Goal: Information Seeking & Learning: Learn about a topic

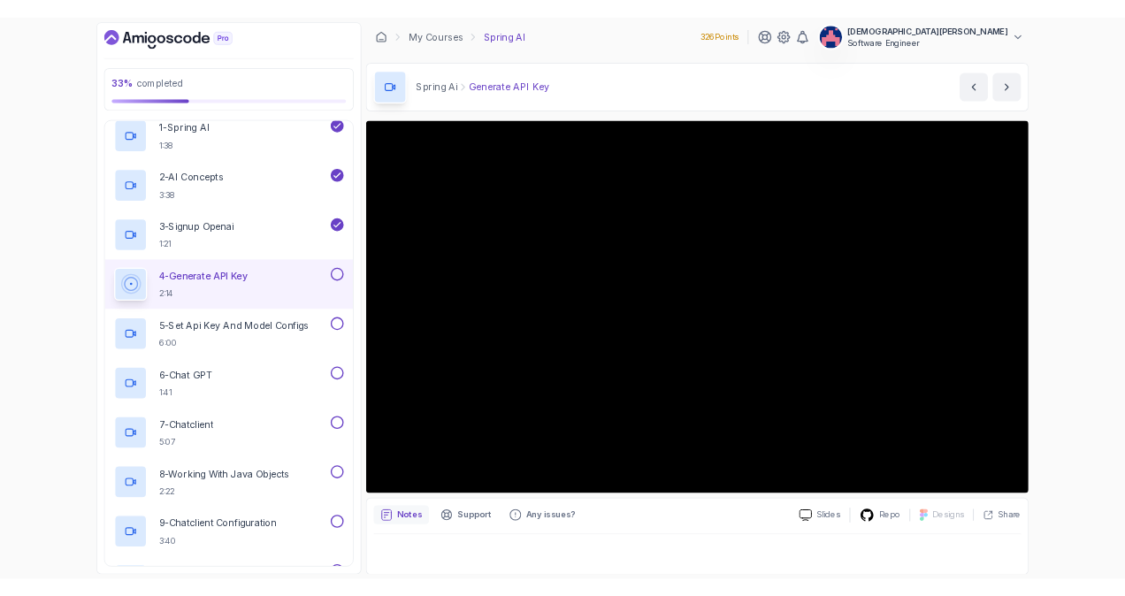
scroll to position [3, 0]
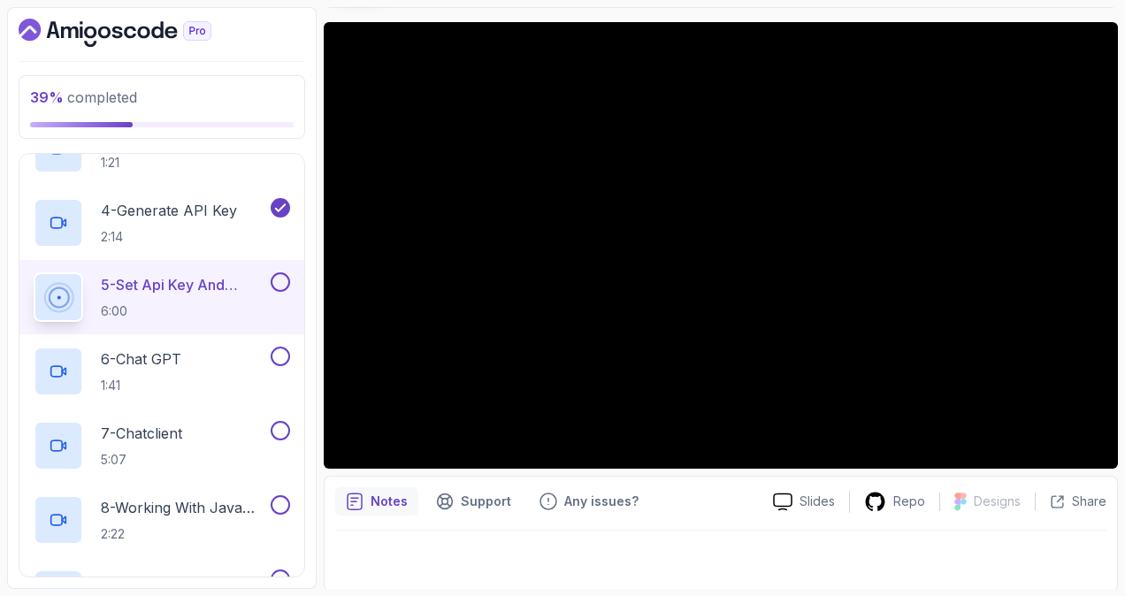
scroll to position [136, 0]
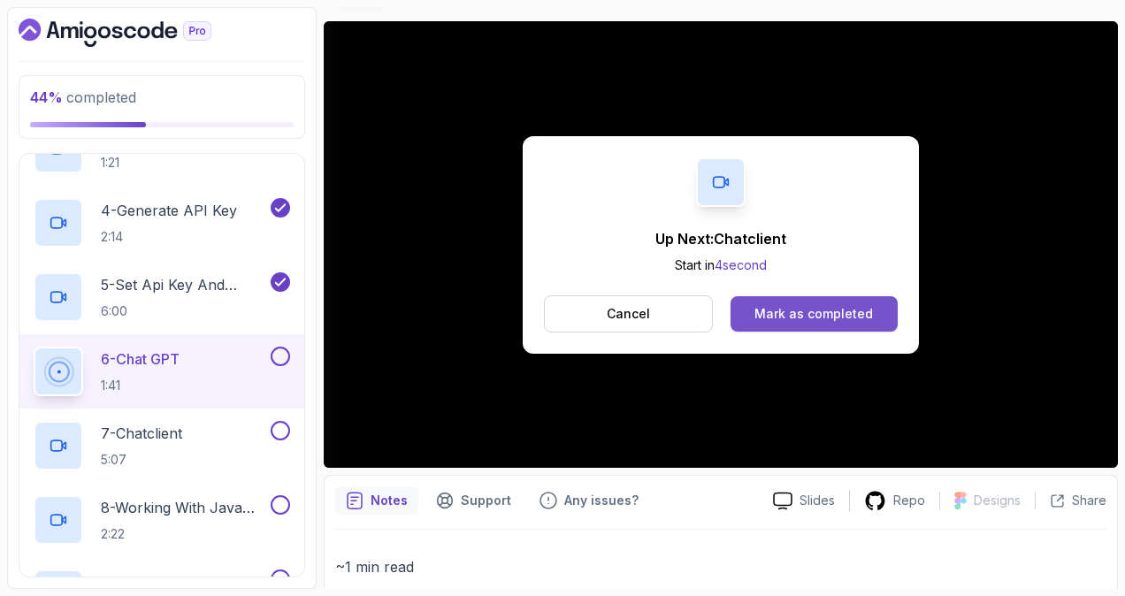
click at [809, 305] on div "Mark as completed" at bounding box center [813, 314] width 118 height 18
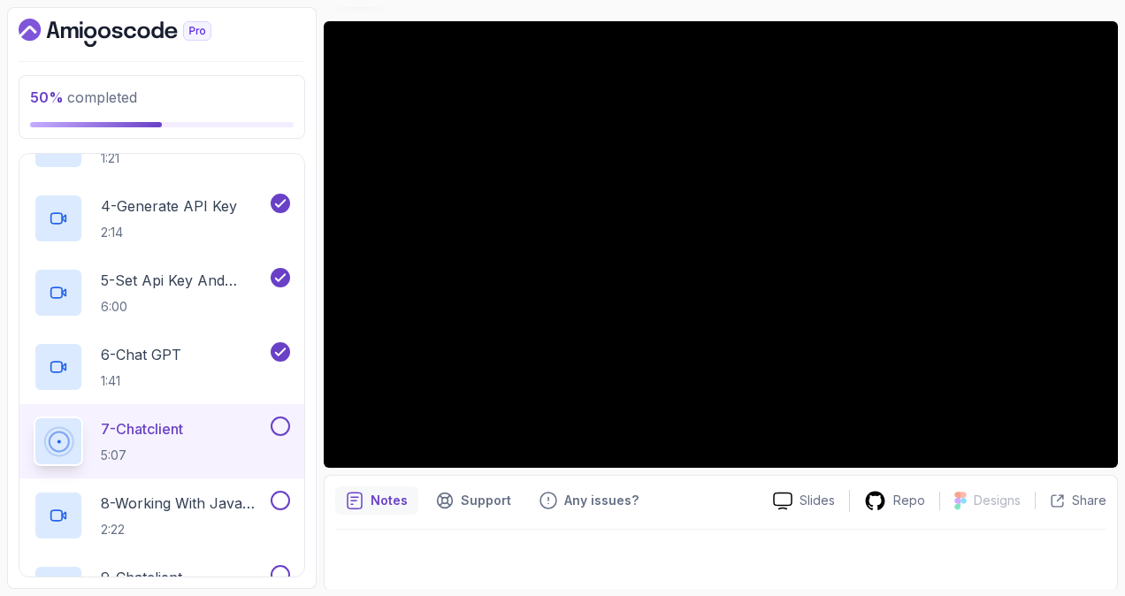
scroll to position [305, 0]
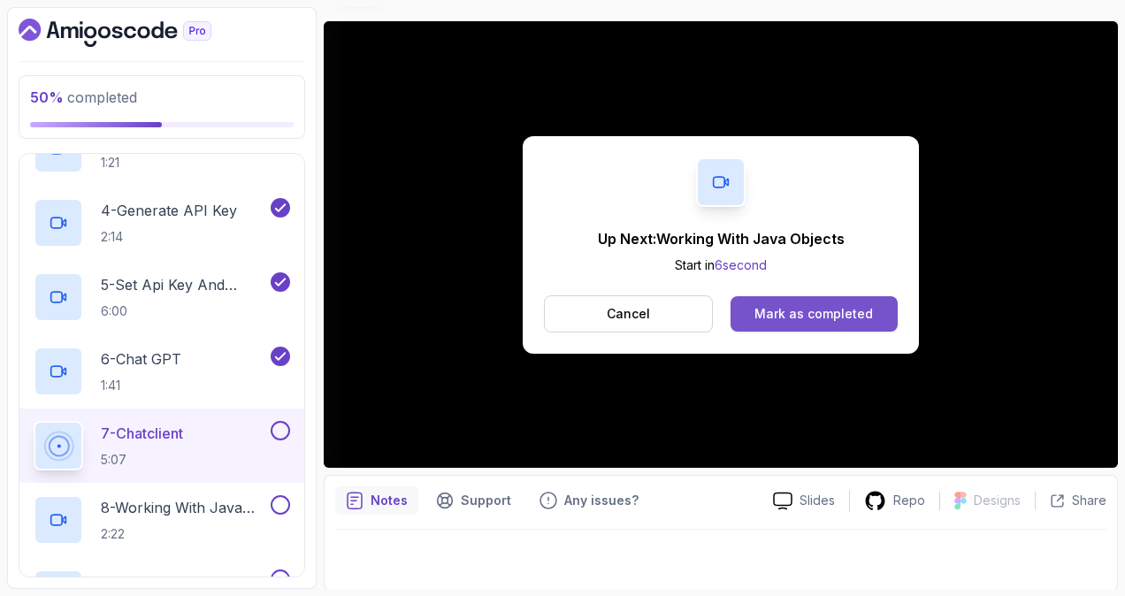
click at [776, 317] on div "Mark as completed" at bounding box center [813, 314] width 118 height 18
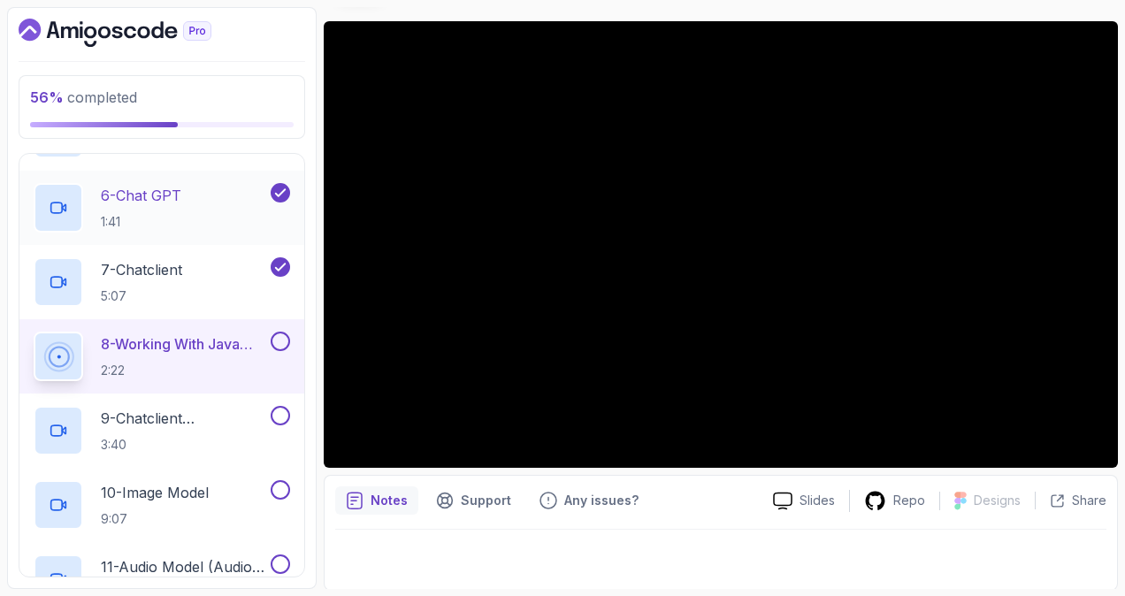
scroll to position [482, 0]
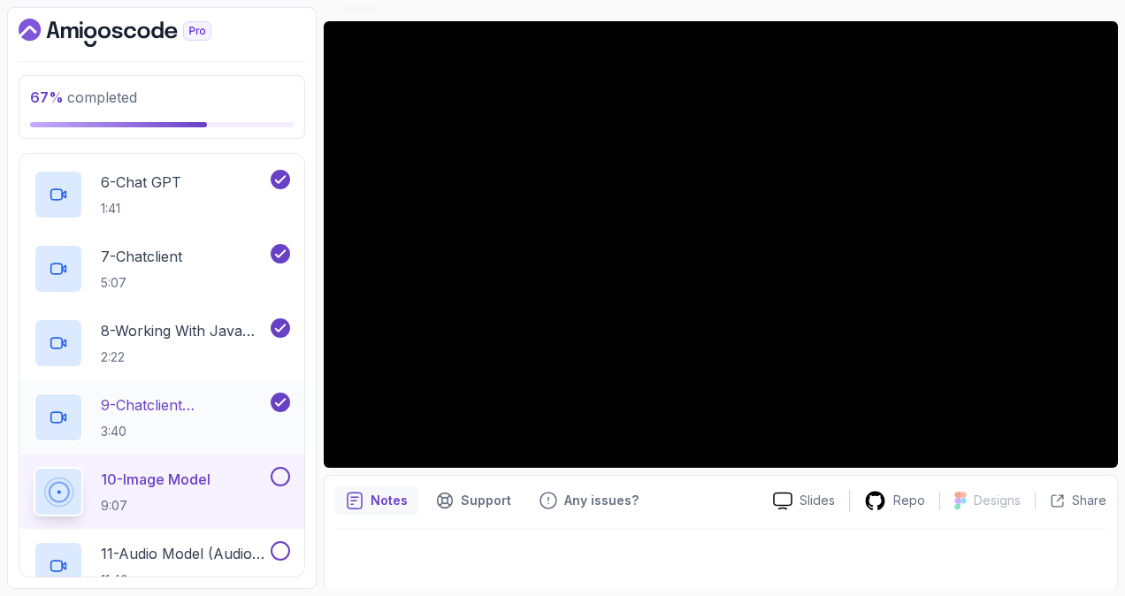
click at [201, 403] on p "9 - Chatclient Configuration" at bounding box center [184, 404] width 166 height 21
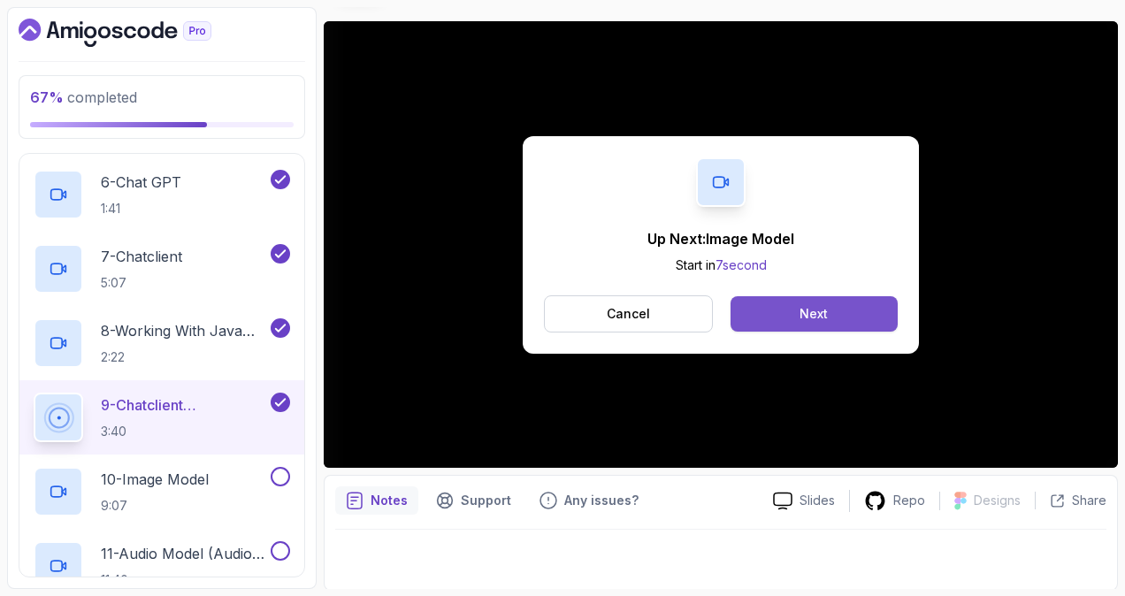
click at [773, 311] on button "Next" at bounding box center [813, 313] width 167 height 35
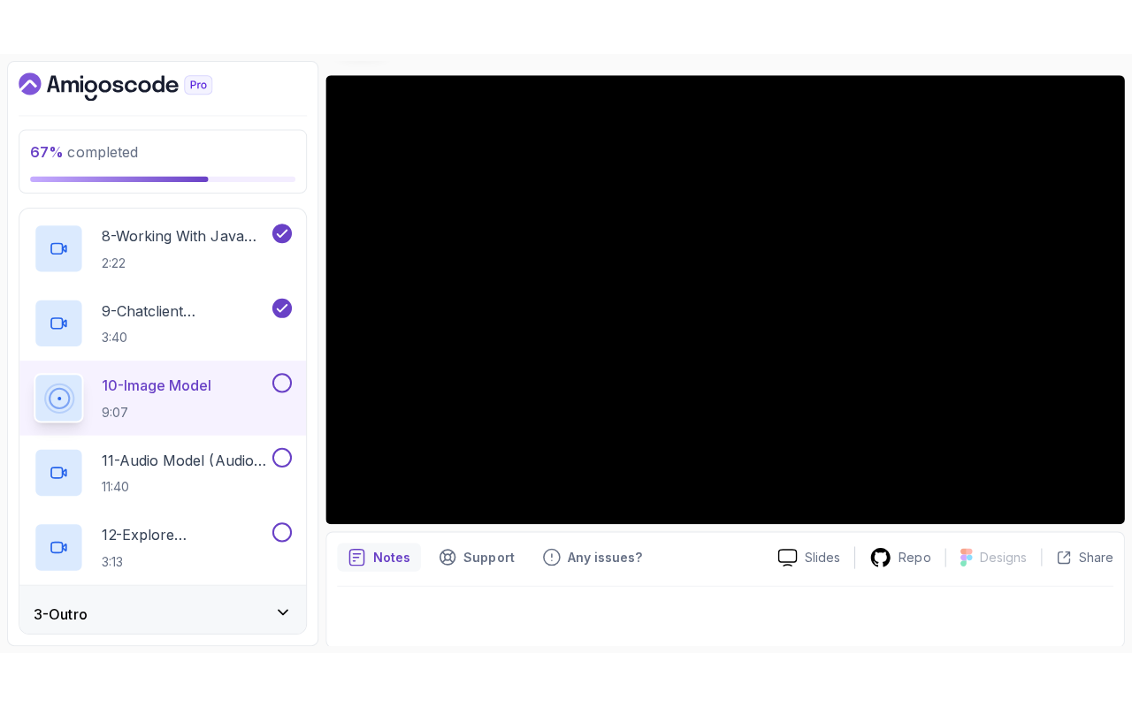
scroll to position [638, 0]
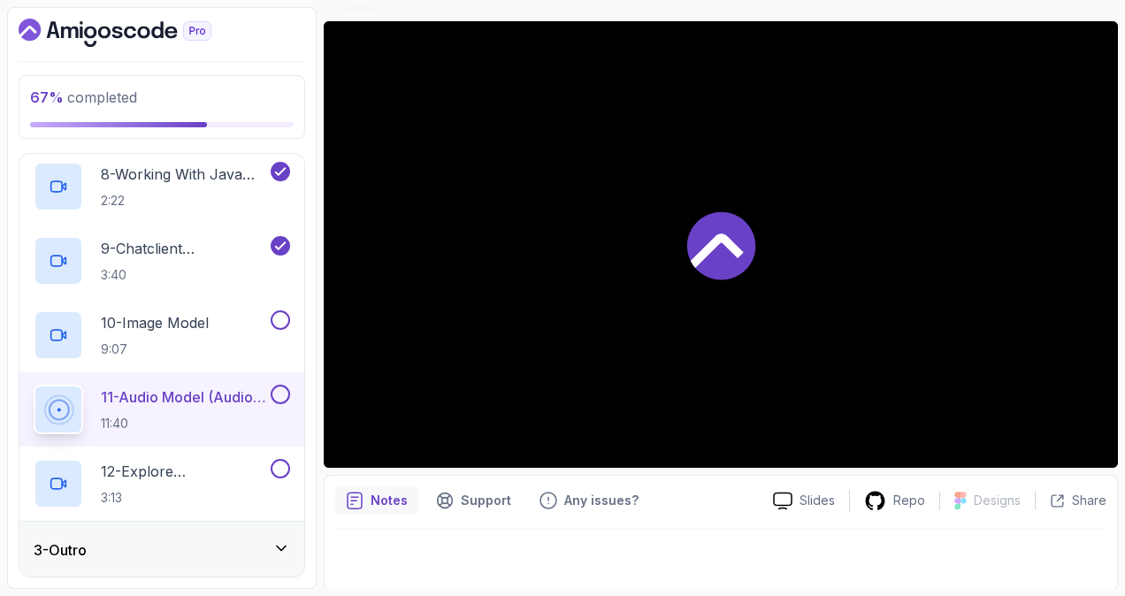
click at [793, 308] on div at bounding box center [721, 244] width 794 height 447
click at [228, 318] on div "10 - Image Model 9:07" at bounding box center [150, 335] width 233 height 50
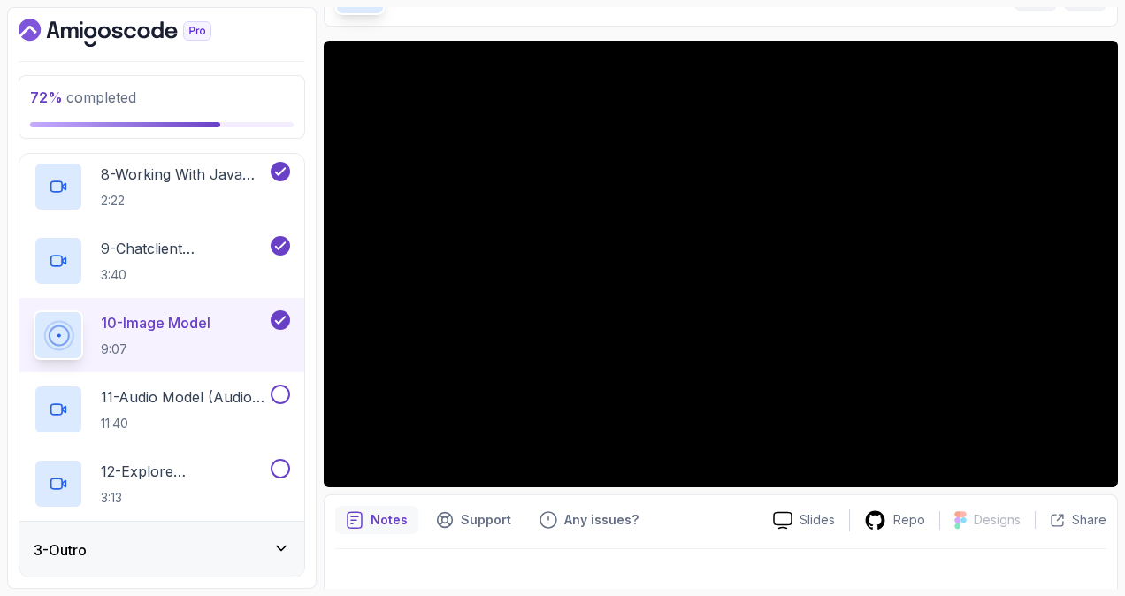
scroll to position [136, 0]
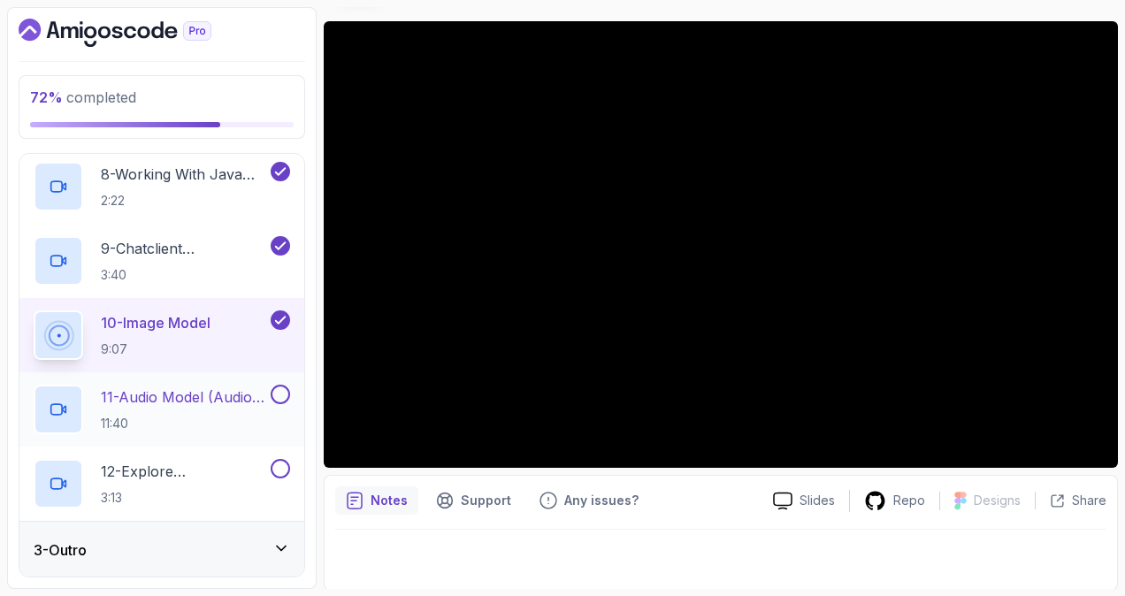
click at [165, 412] on h2 "11 - Audio Model (Audio To Text) 11:40" at bounding box center [184, 409] width 166 height 46
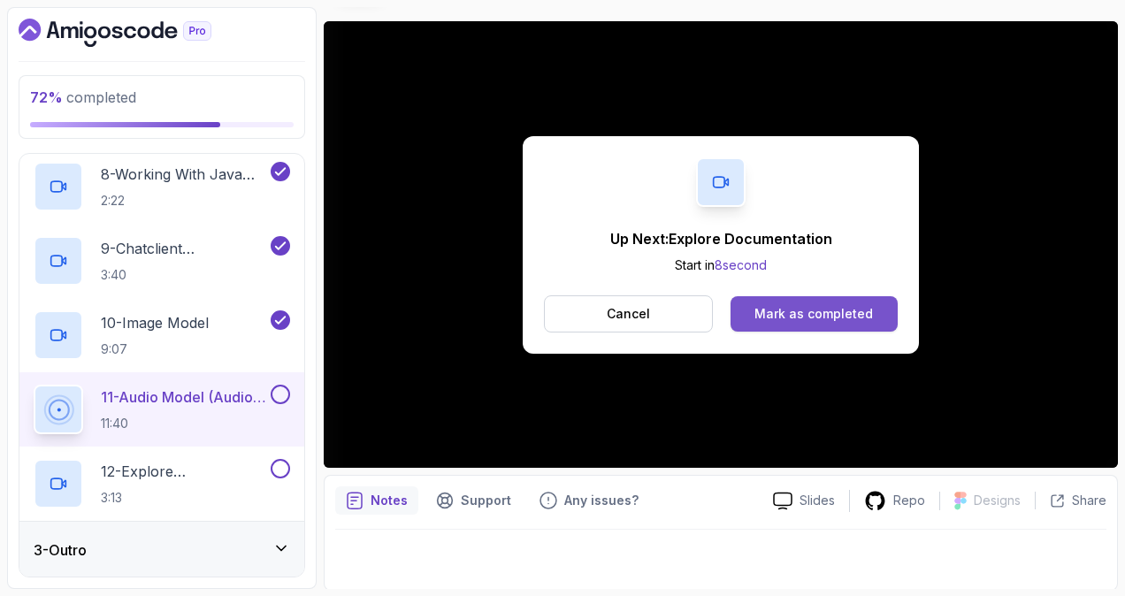
click at [799, 306] on div "Mark as completed" at bounding box center [813, 314] width 118 height 18
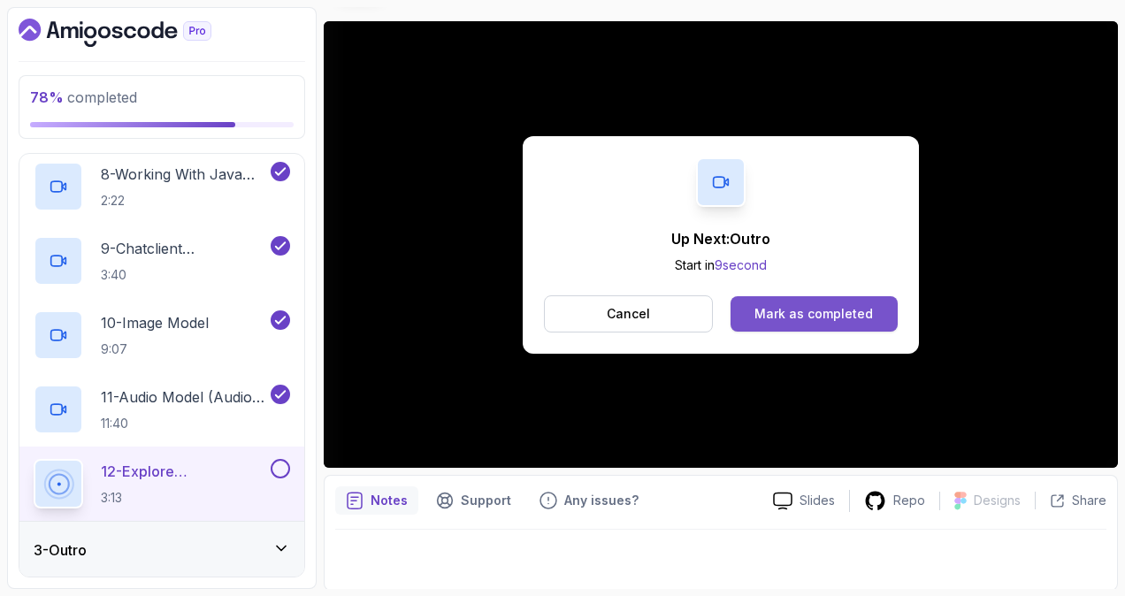
click at [783, 308] on div "Mark as completed" at bounding box center [813, 314] width 118 height 18
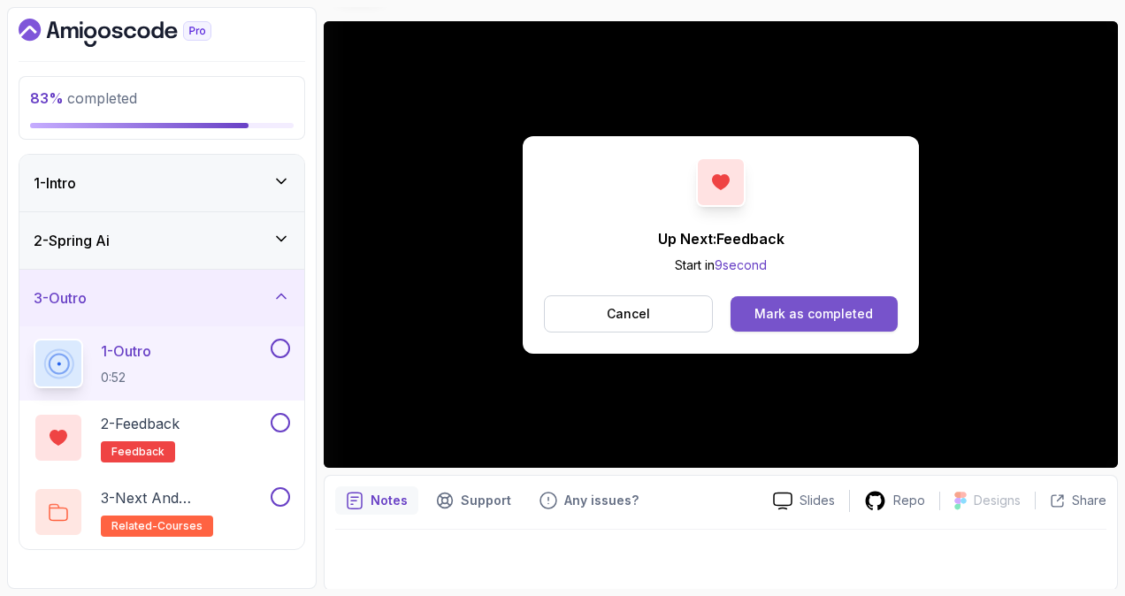
click at [820, 308] on div "Mark as completed" at bounding box center [813, 314] width 118 height 18
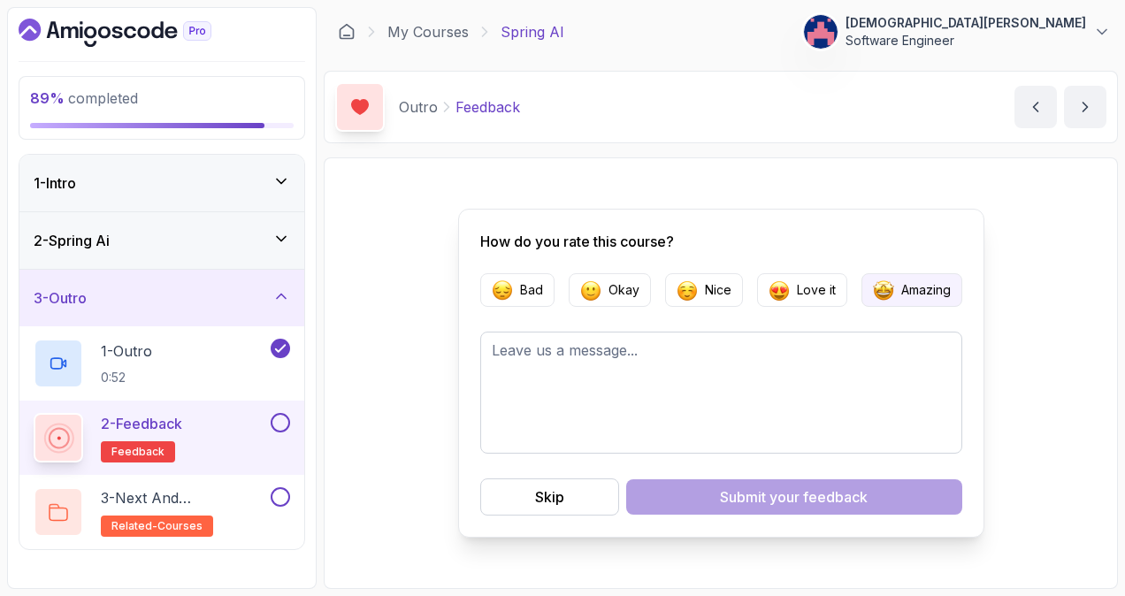
click at [935, 295] on p "Amazing" at bounding box center [926, 290] width 50 height 18
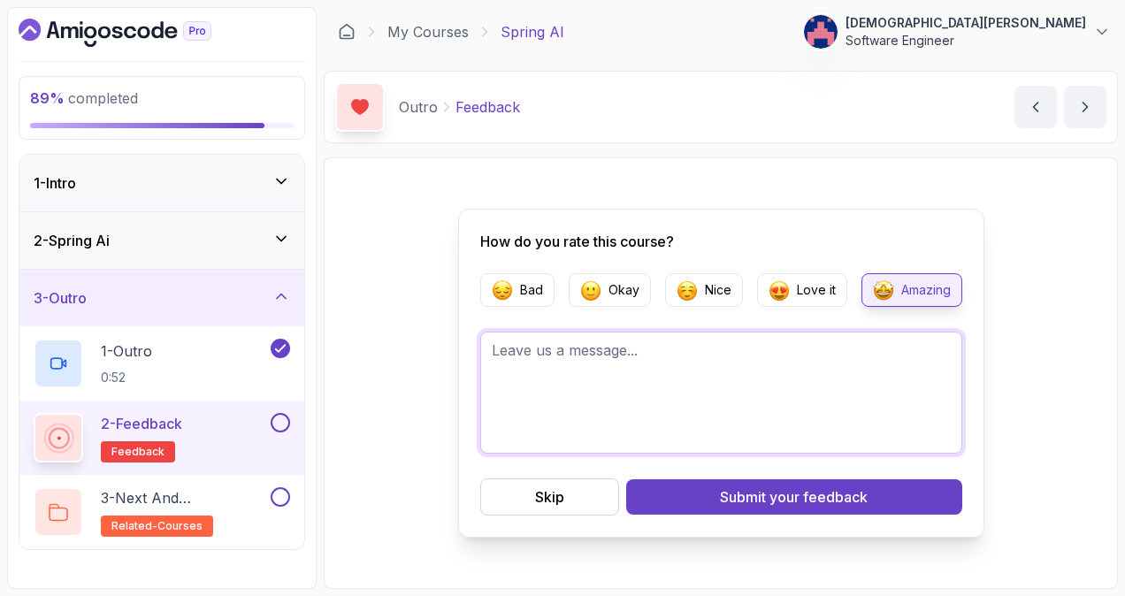
click at [799, 367] on textarea at bounding box center [721, 393] width 482 height 122
drag, startPoint x: 661, startPoint y: 358, endPoint x: 478, endPoint y: 346, distance: 184.4
click at [478, 346] on div "How do you rate this course? Bad Okay Nice Love it Amazing open my eyes that ho…" at bounding box center [721, 373] width 526 height 329
paste textarea "how I can offer better solutions to my future clients"
click at [491, 352] on textarea "how I can offer better solutions to my future clients" at bounding box center [721, 393] width 482 height 122
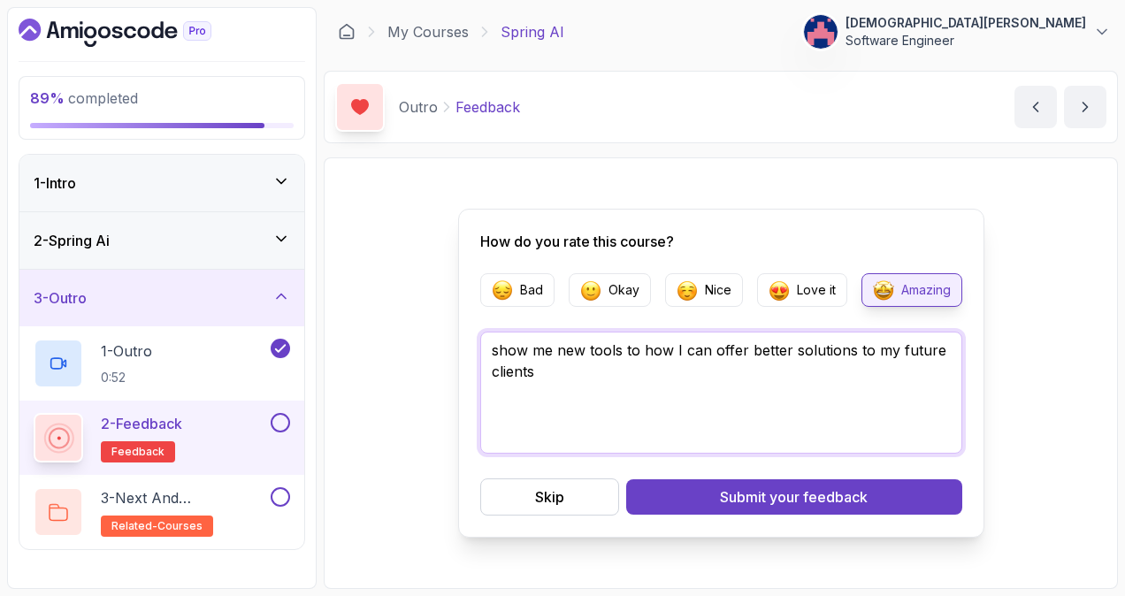
drag, startPoint x: 709, startPoint y: 349, endPoint x: 643, endPoint y: 350, distance: 66.3
click at [643, 350] on textarea "show me new tools to how I can offer better solutions to my future clients" at bounding box center [721, 393] width 482 height 122
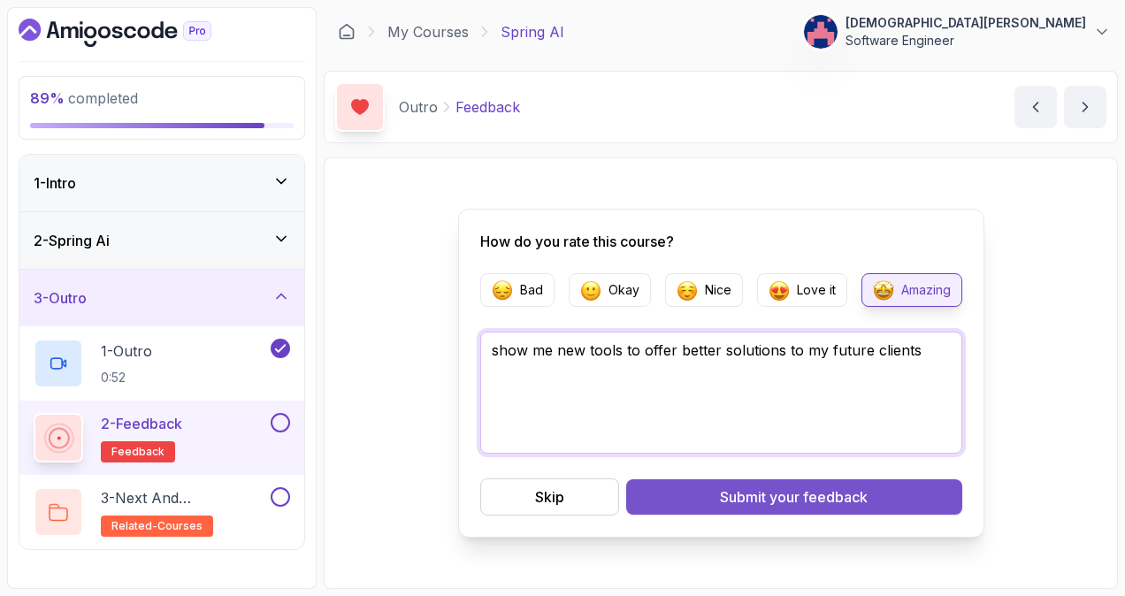
type textarea "show me new tools to offer better solutions to my future clients"
click at [736, 493] on div "Submit your feedback" at bounding box center [794, 496] width 148 height 21
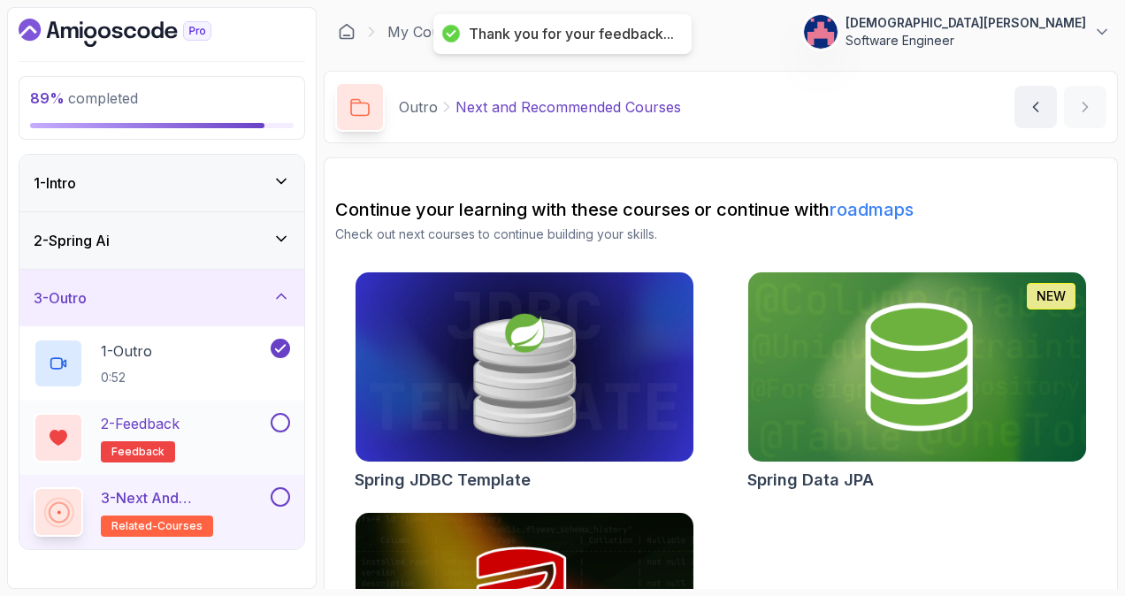
click at [289, 418] on button at bounding box center [280, 422] width 19 height 19
click at [257, 504] on p "3 - Next and Recommended Courses" at bounding box center [184, 497] width 166 height 21
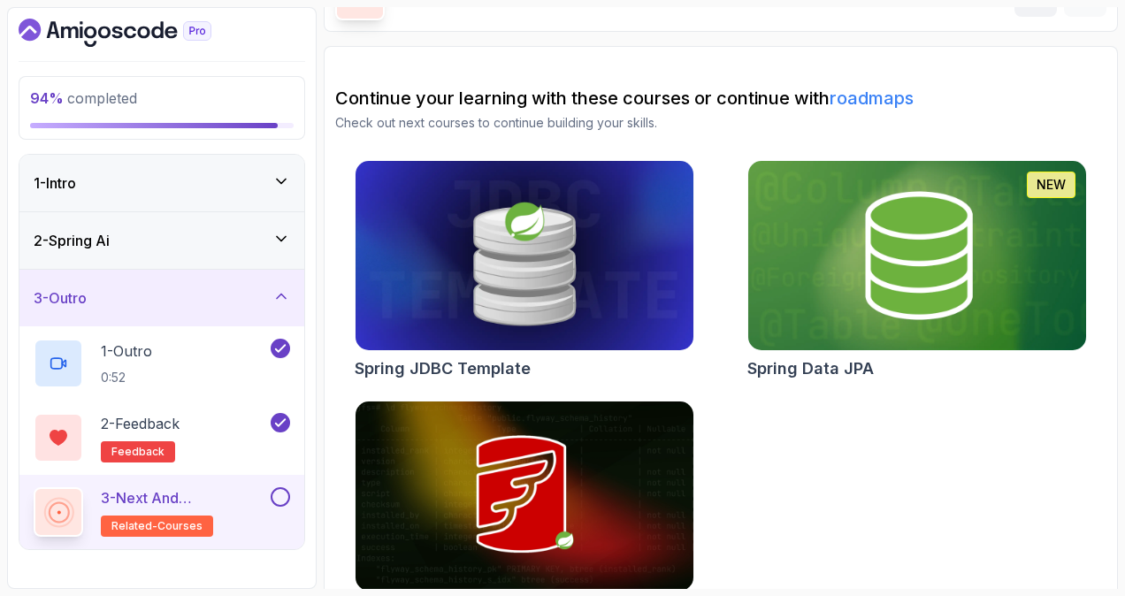
scroll to position [159, 0]
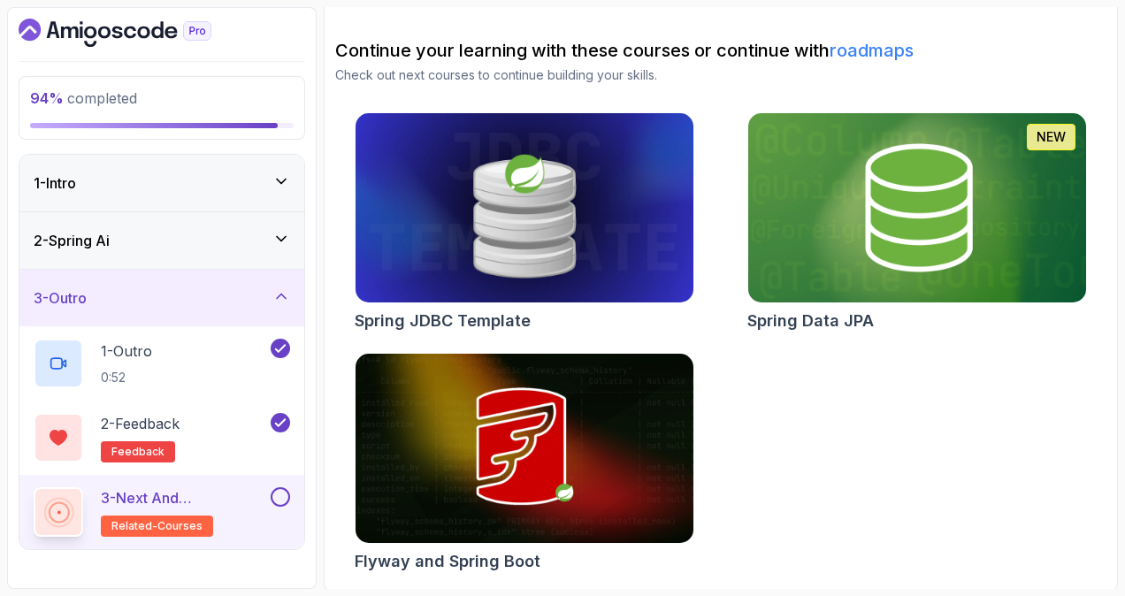
click at [279, 501] on button at bounding box center [280, 496] width 19 height 19
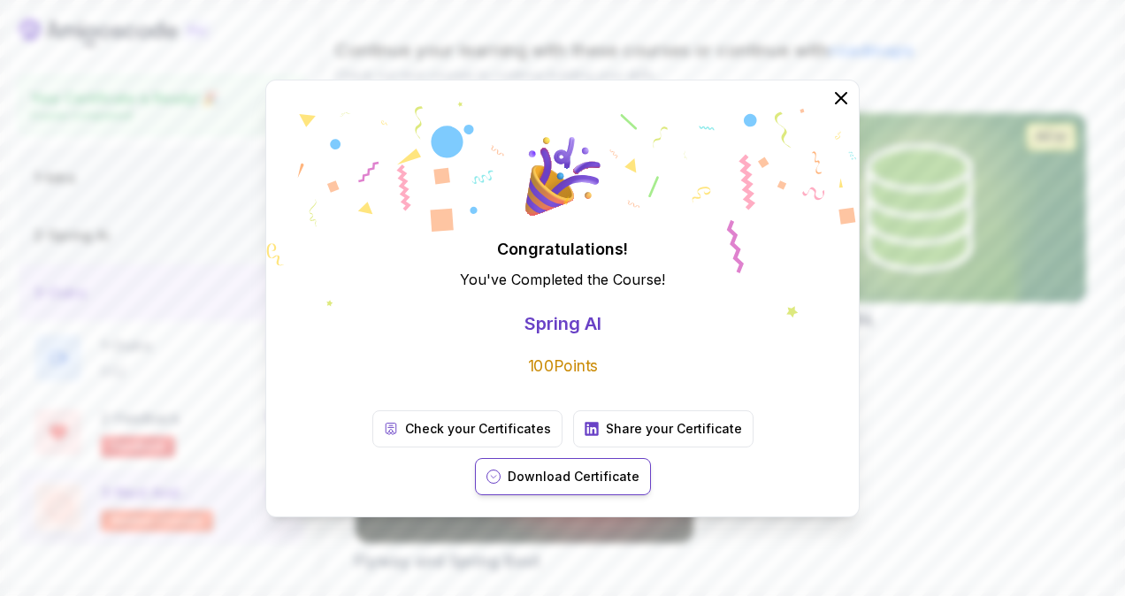
click at [639, 468] on p "Download Certificate" at bounding box center [574, 477] width 132 height 18
